Goal: Information Seeking & Learning: Check status

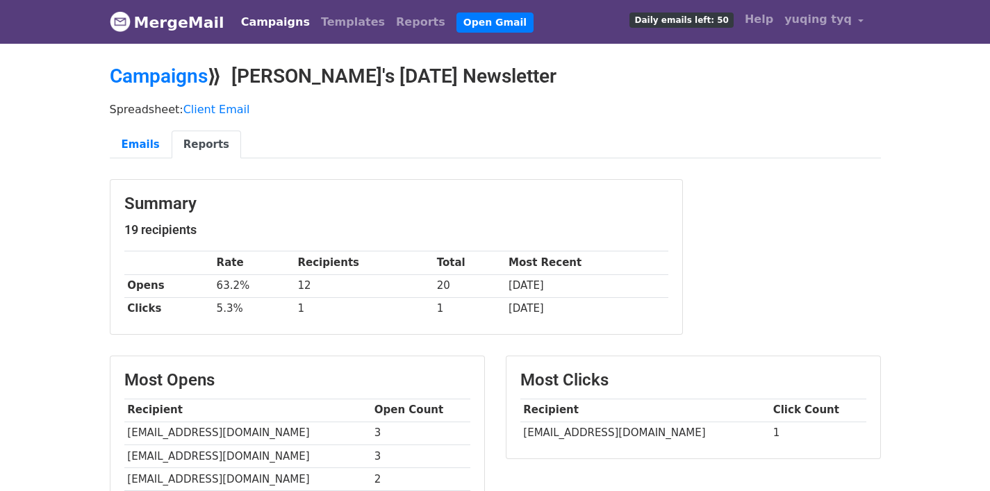
click at [289, 22] on link "Campaigns" at bounding box center [275, 22] width 80 height 28
click at [390, 25] on link "Reports" at bounding box center [420, 22] width 60 height 28
click at [390, 29] on link "Reports" at bounding box center [420, 22] width 60 height 28
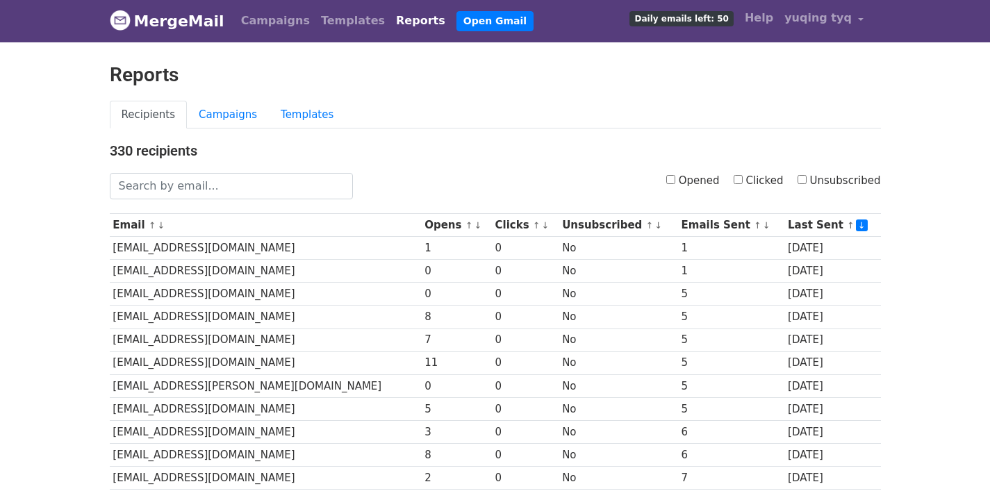
scroll to position [3, 0]
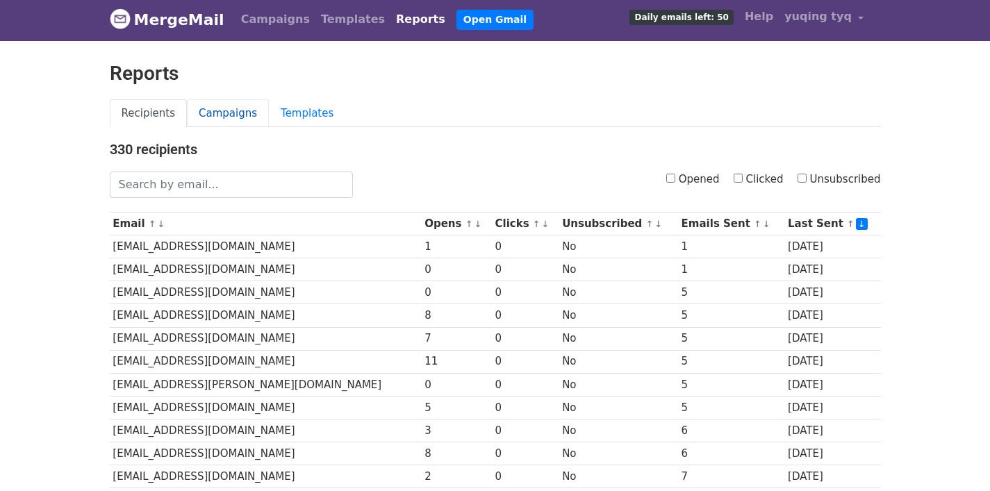
click at [236, 107] on link "Campaigns" at bounding box center [228, 113] width 82 height 28
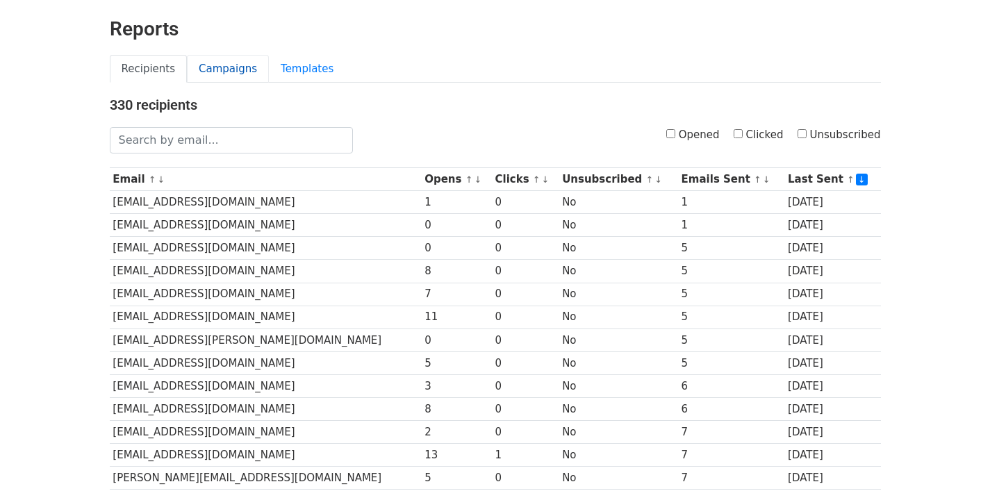
scroll to position [0, 0]
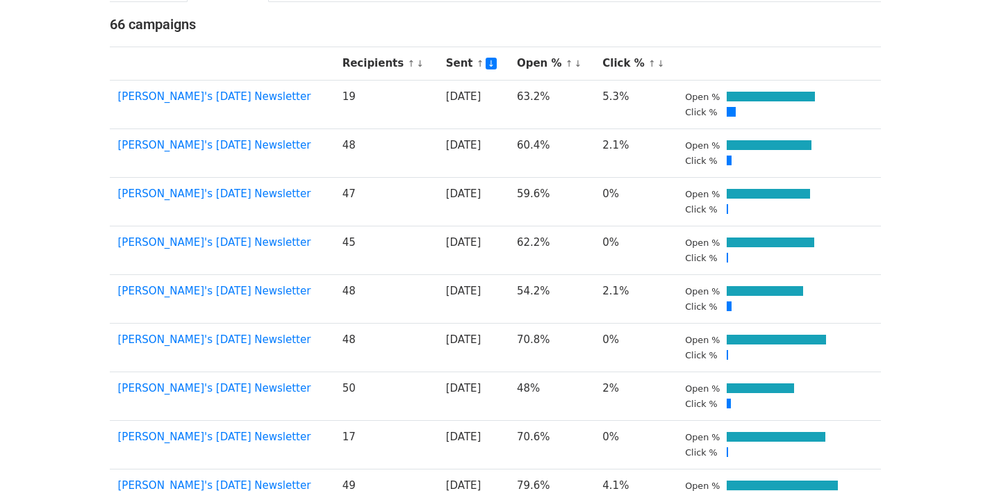
scroll to position [128, 0]
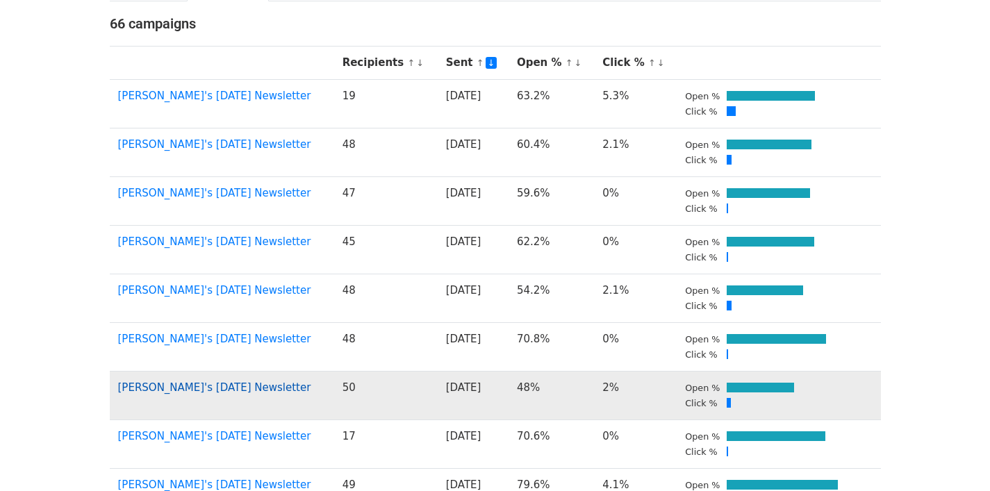
click at [219, 381] on link "Yu Qing's August 2025 Newsletter" at bounding box center [214, 387] width 193 height 12
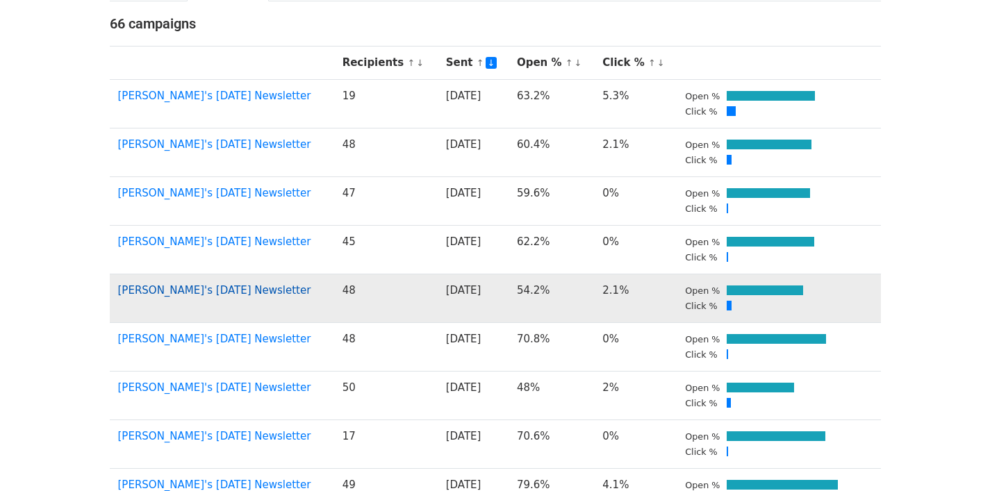
click at [224, 284] on link "Yu Qing's August 2025 Newsletter" at bounding box center [214, 290] width 193 height 12
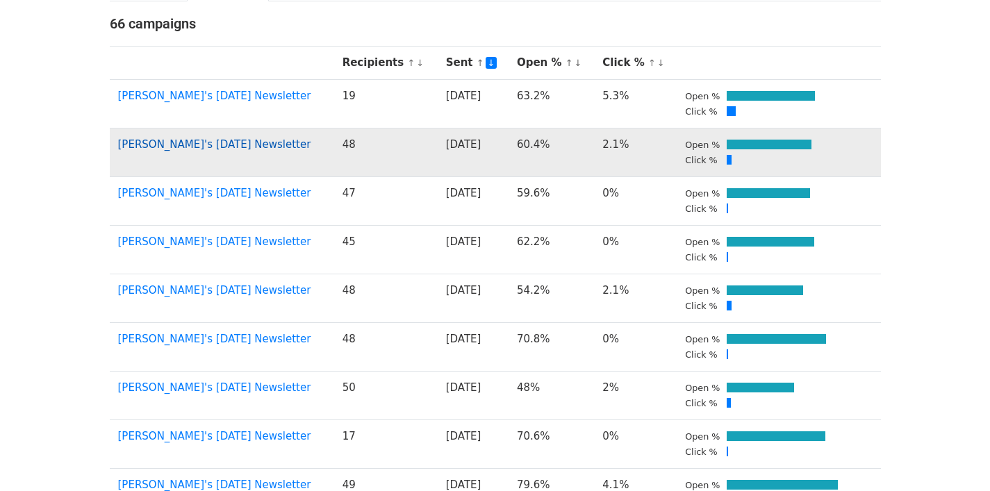
click at [199, 148] on link "Yu Qing's August 2025 Newsletter" at bounding box center [214, 144] width 193 height 12
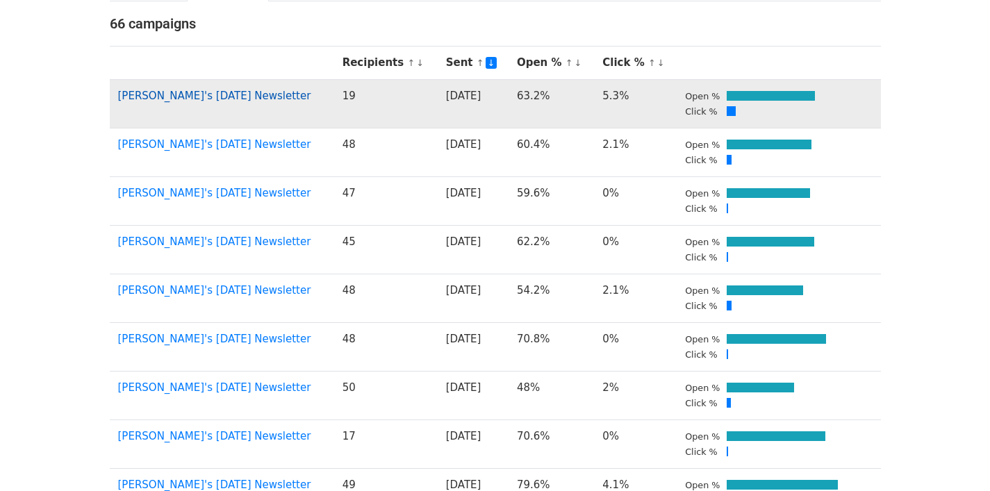
click at [176, 99] on link "Yu Qing's August 2025 Newsletter" at bounding box center [214, 96] width 193 height 12
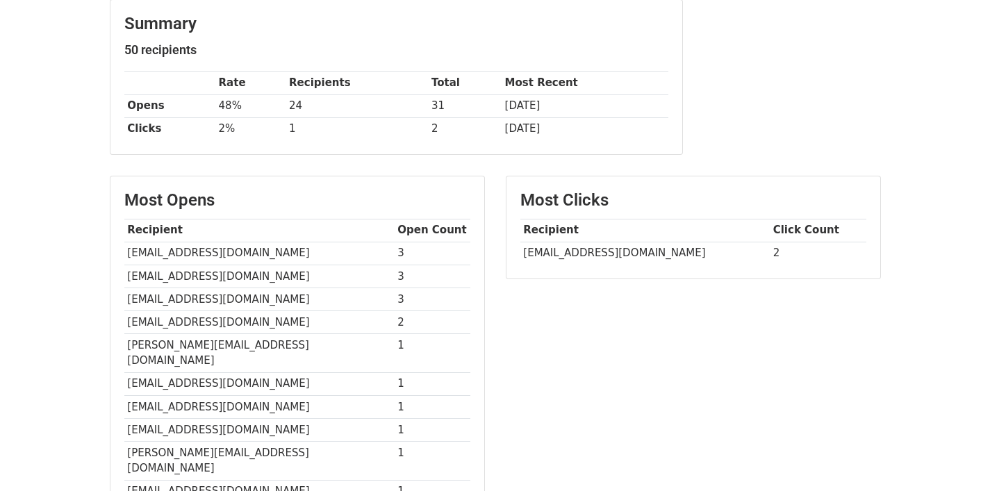
scroll to position [178, 0]
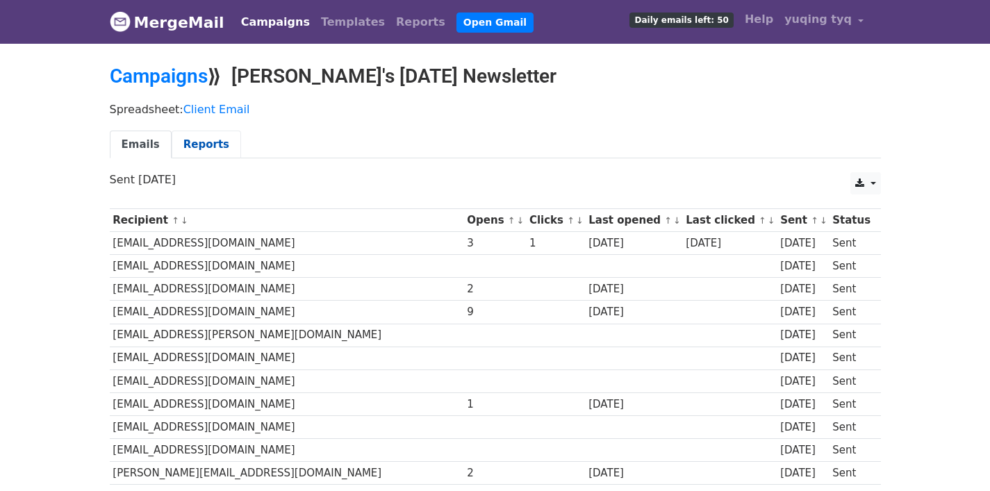
click at [194, 142] on link "Reports" at bounding box center [206, 145] width 69 height 28
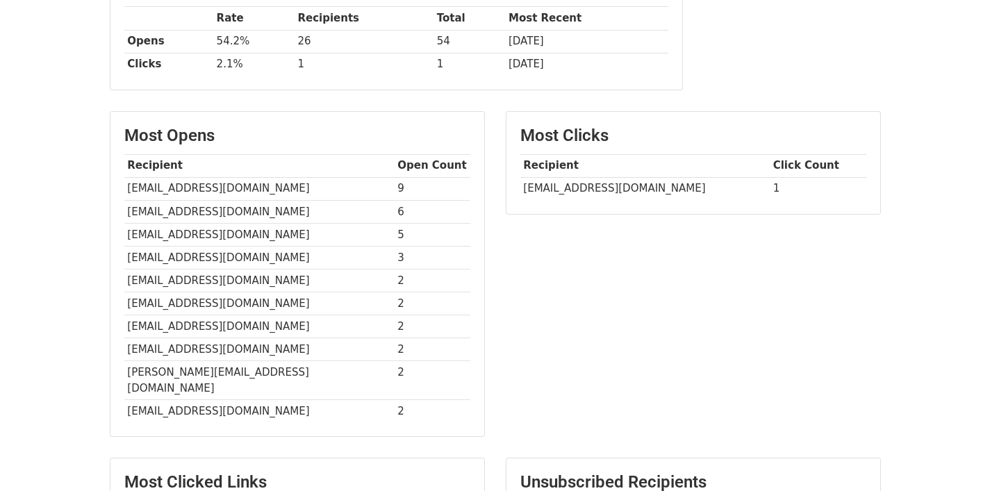
scroll to position [390, 0]
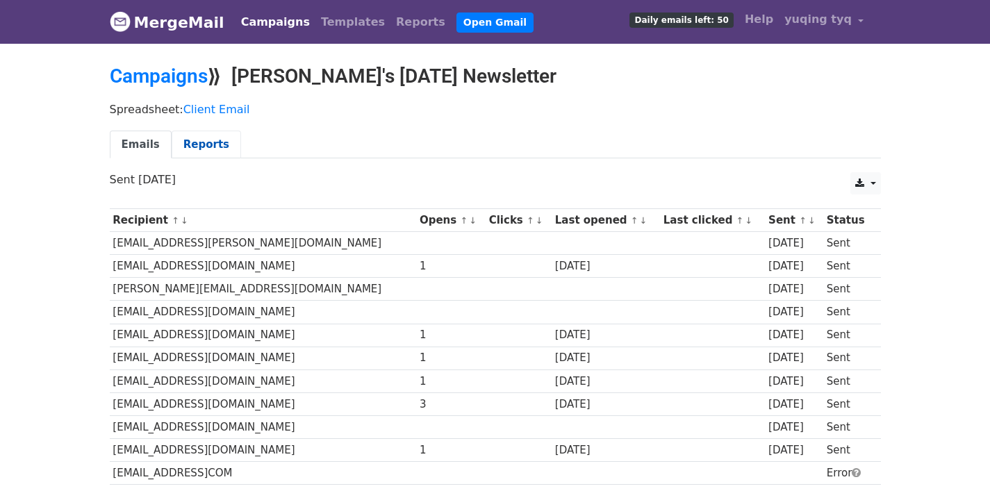
click at [196, 144] on link "Reports" at bounding box center [206, 145] width 69 height 28
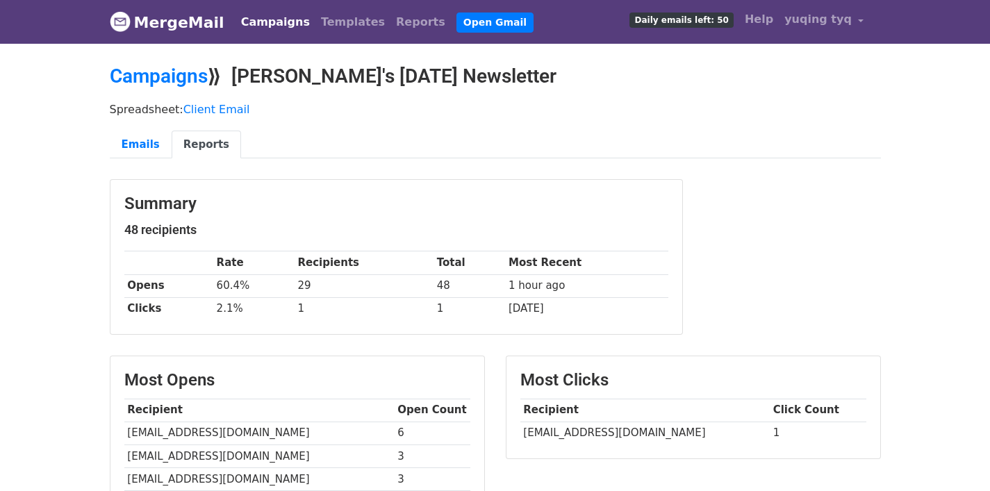
click at [201, 144] on link "Reports" at bounding box center [206, 145] width 69 height 28
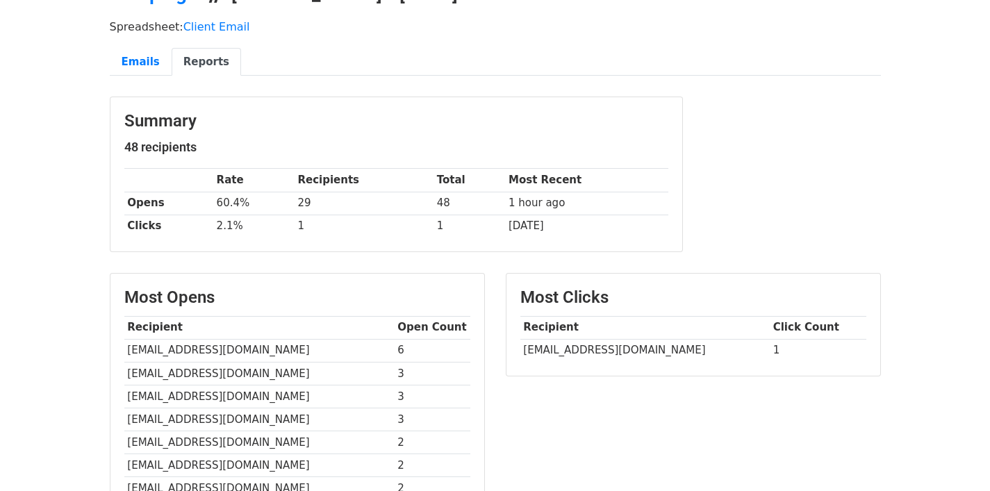
scroll to position [146, 0]
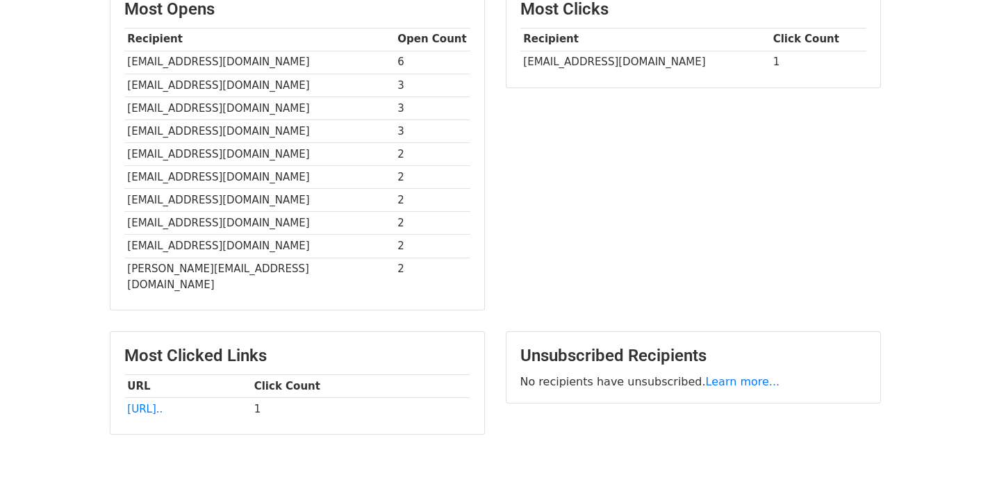
scroll to position [335, 0]
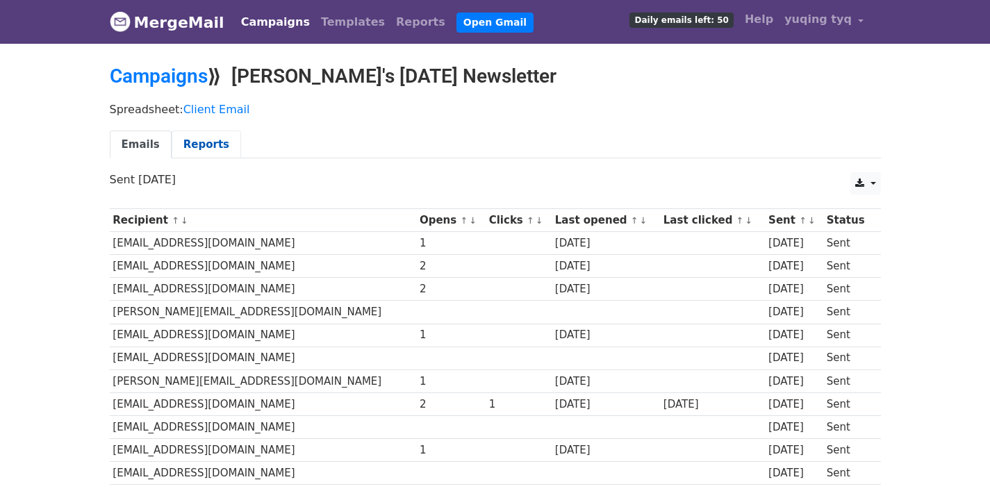
click at [196, 145] on link "Reports" at bounding box center [206, 145] width 69 height 28
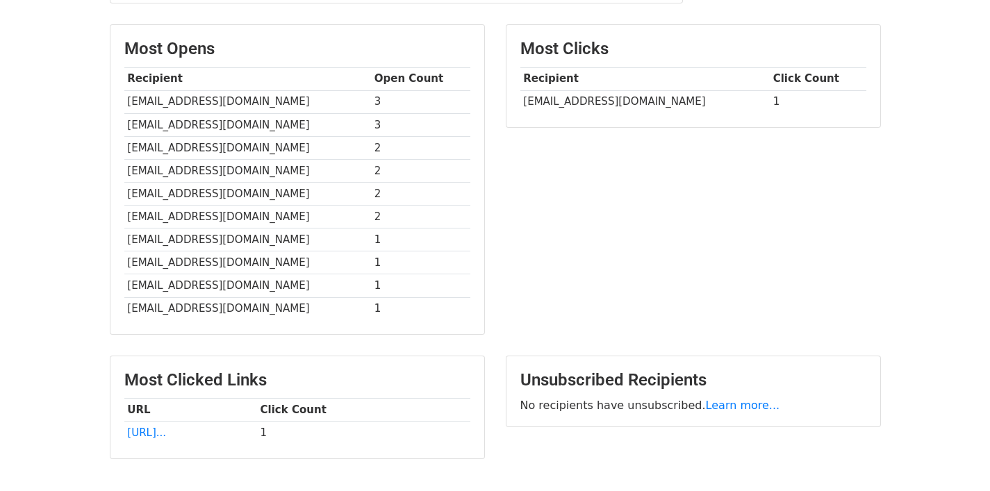
scroll to position [293, 0]
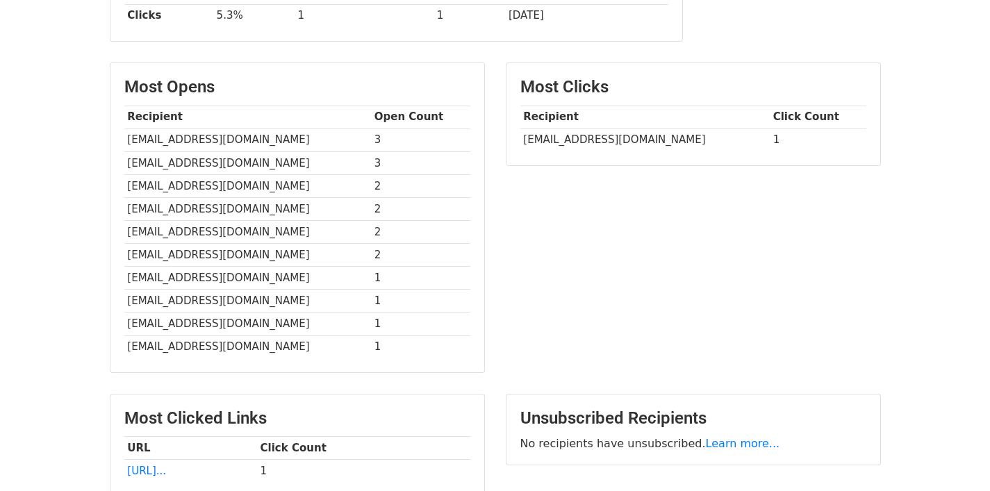
click at [538, 126] on th "Recipient" at bounding box center [644, 117] width 249 height 23
click at [539, 135] on td "LHY82181@GMAIL.COM" at bounding box center [644, 139] width 249 height 23
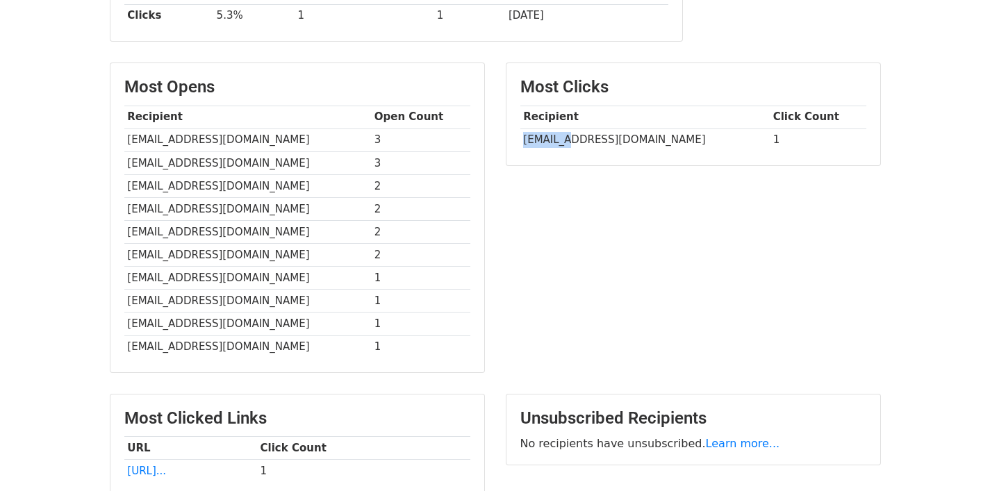
click at [539, 135] on td "LHY82181@GMAIL.COM" at bounding box center [644, 139] width 249 height 23
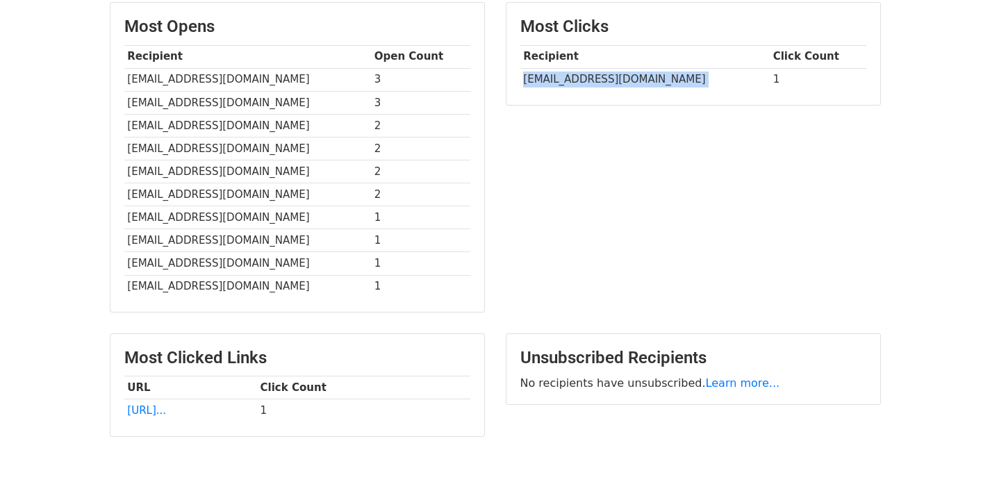
scroll to position [425, 0]
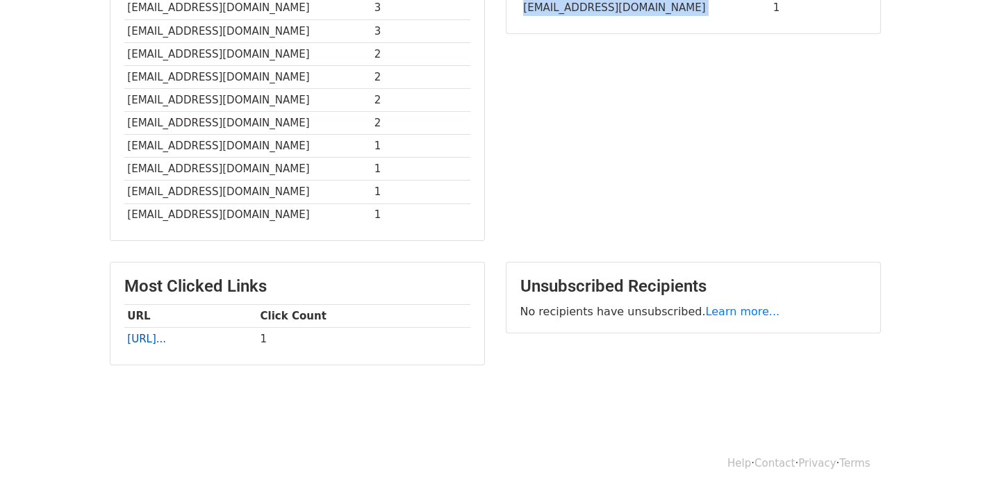
click at [166, 340] on link "https://yuqingtyq5.wixsite...." at bounding box center [146, 339] width 39 height 12
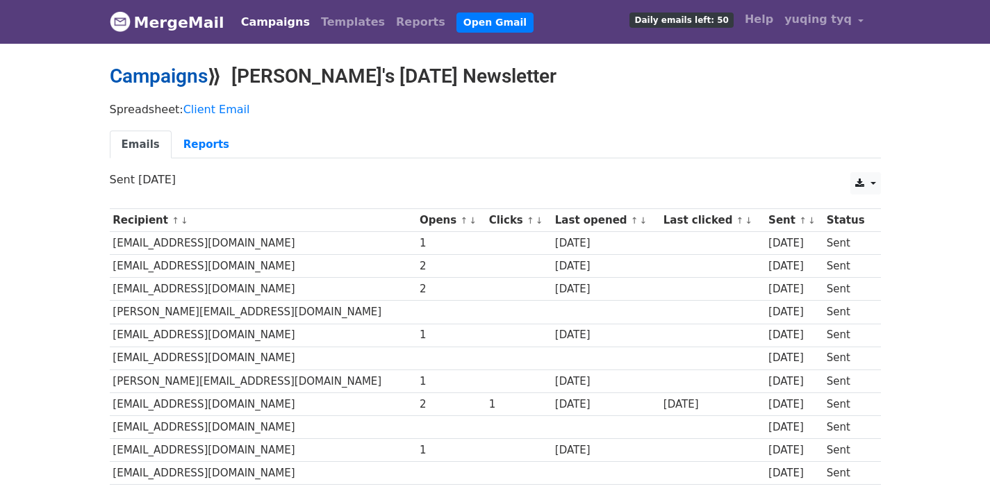
click at [167, 84] on link "Campaigns" at bounding box center [159, 76] width 98 height 23
